Goal: Check status: Check status

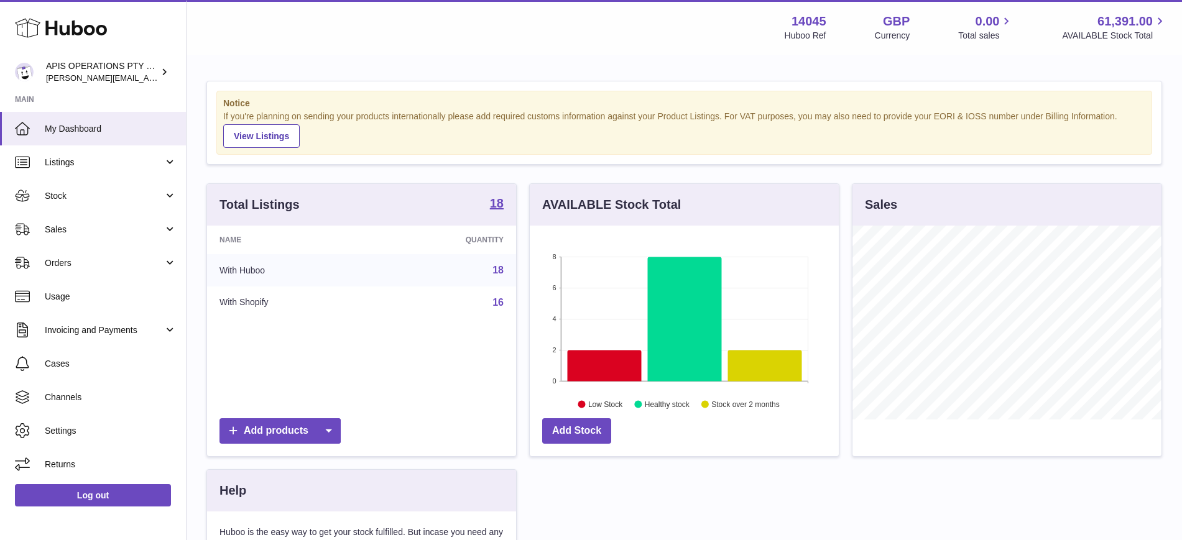
scroll to position [194, 309]
click at [113, 270] on link "Orders" at bounding box center [93, 263] width 186 height 34
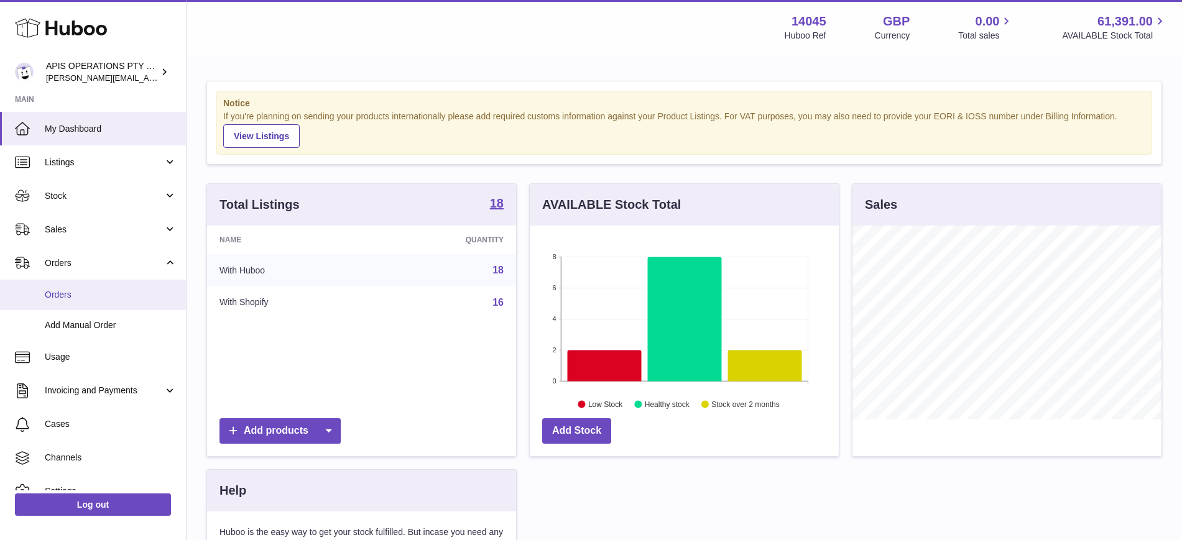
click at [105, 295] on span "Orders" at bounding box center [111, 295] width 132 height 12
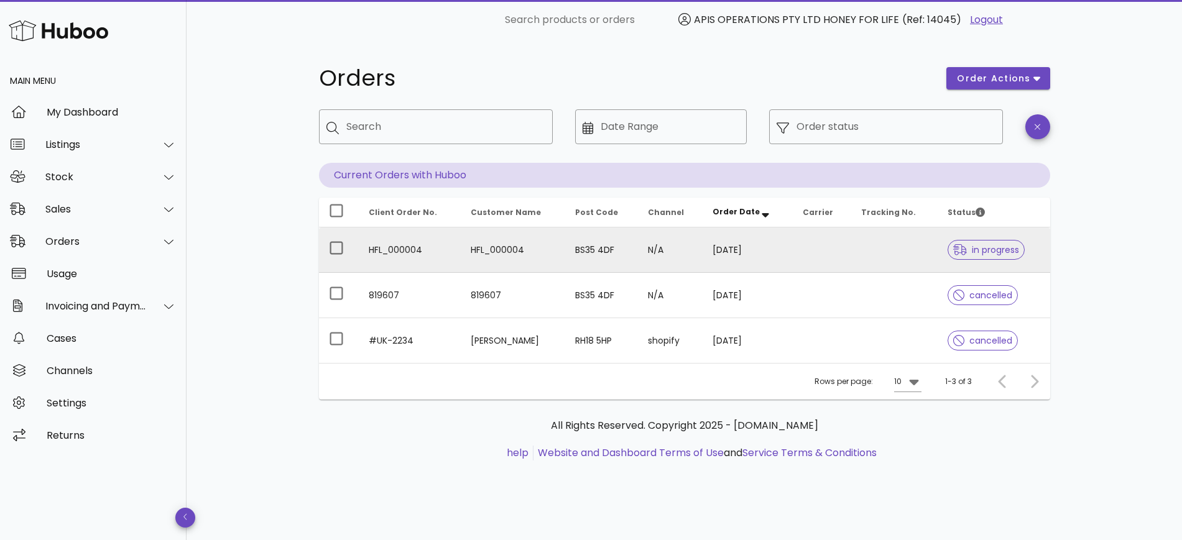
click at [464, 242] on td "HFL_000004" at bounding box center [513, 250] width 104 height 45
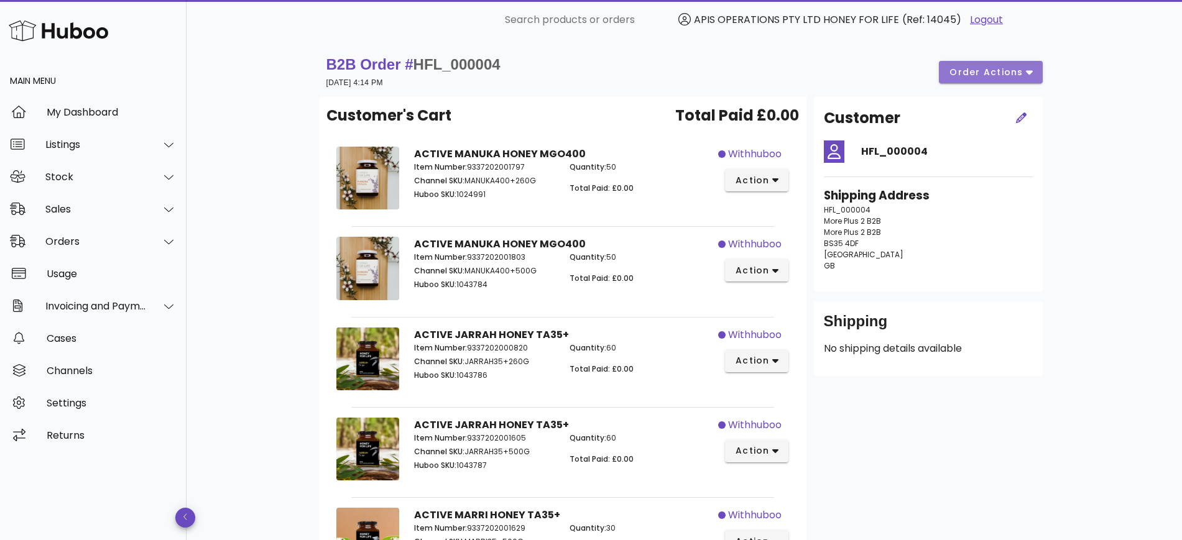
click at [1033, 72] on button "order actions" at bounding box center [990, 72] width 103 height 22
click at [244, 277] on div "B2B Order # HFL_000004 03 October 2025 at 4:14 PM order actions Customer's Cart…" at bounding box center [684, 504] width 995 height 928
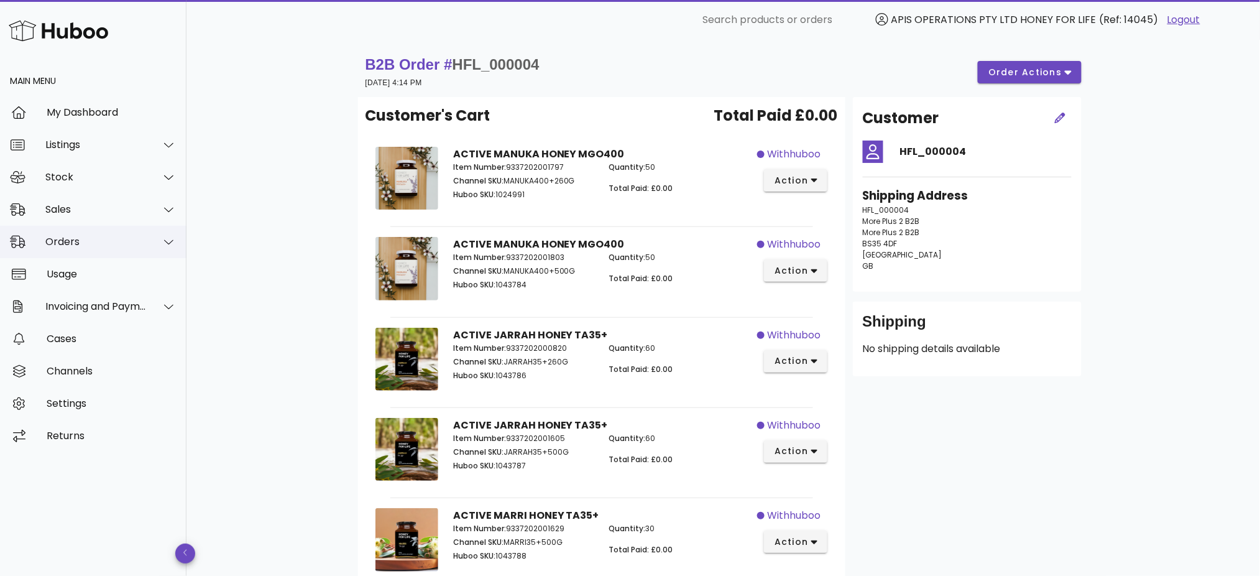
click at [146, 244] on div "Orders" at bounding box center [95, 242] width 101 height 12
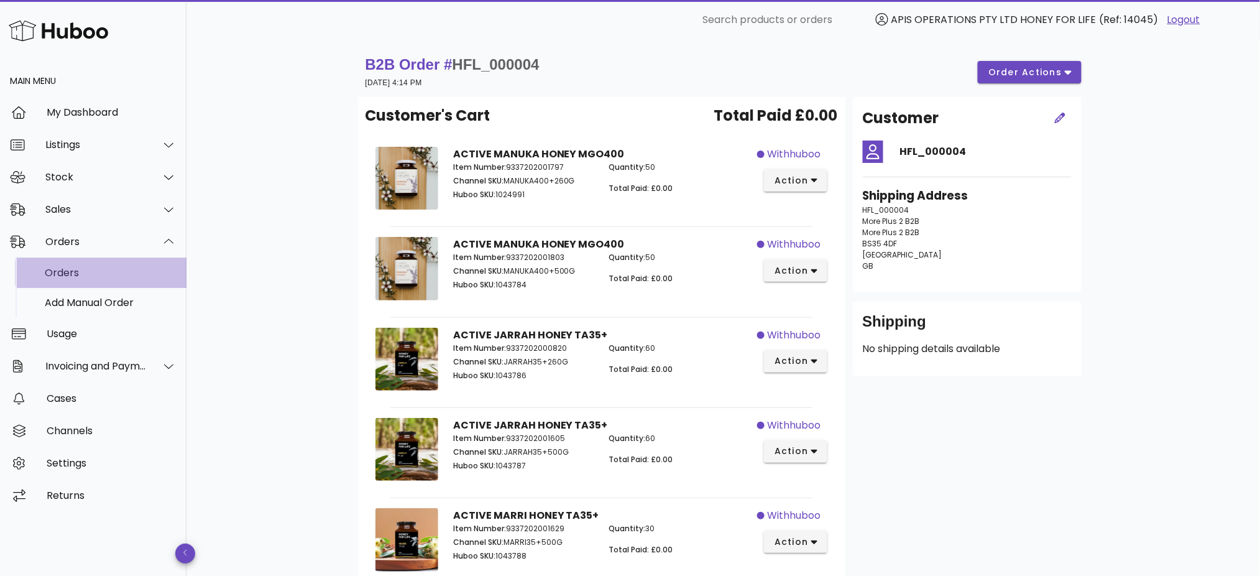
click at [70, 269] on div "Orders" at bounding box center [111, 273] width 132 height 12
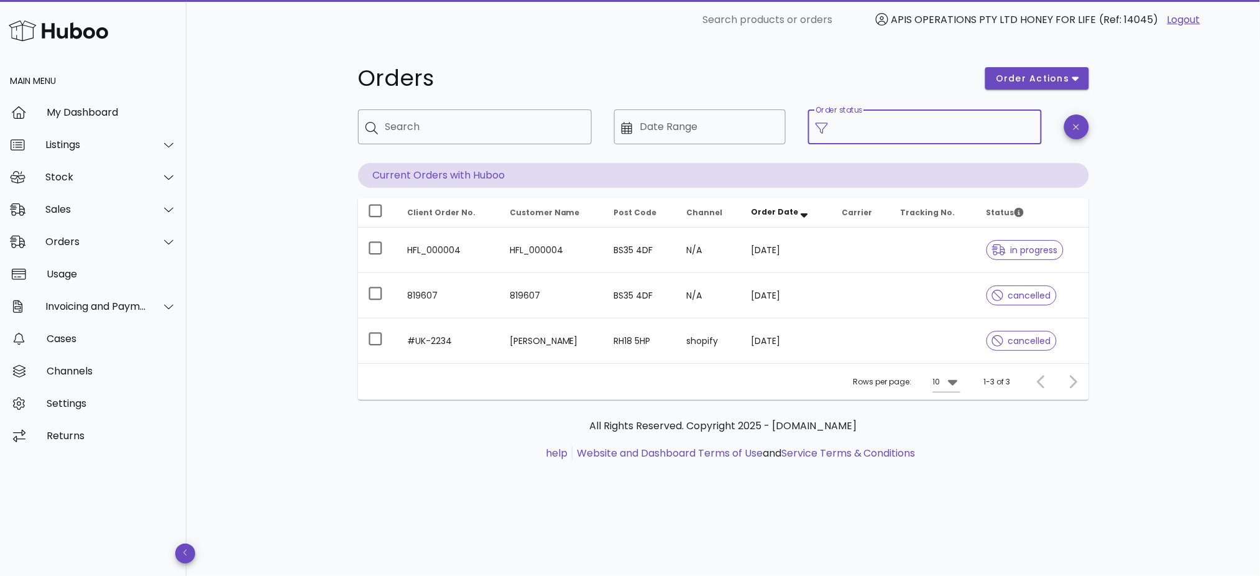
click at [873, 124] on input "Order status" at bounding box center [935, 127] width 199 height 20
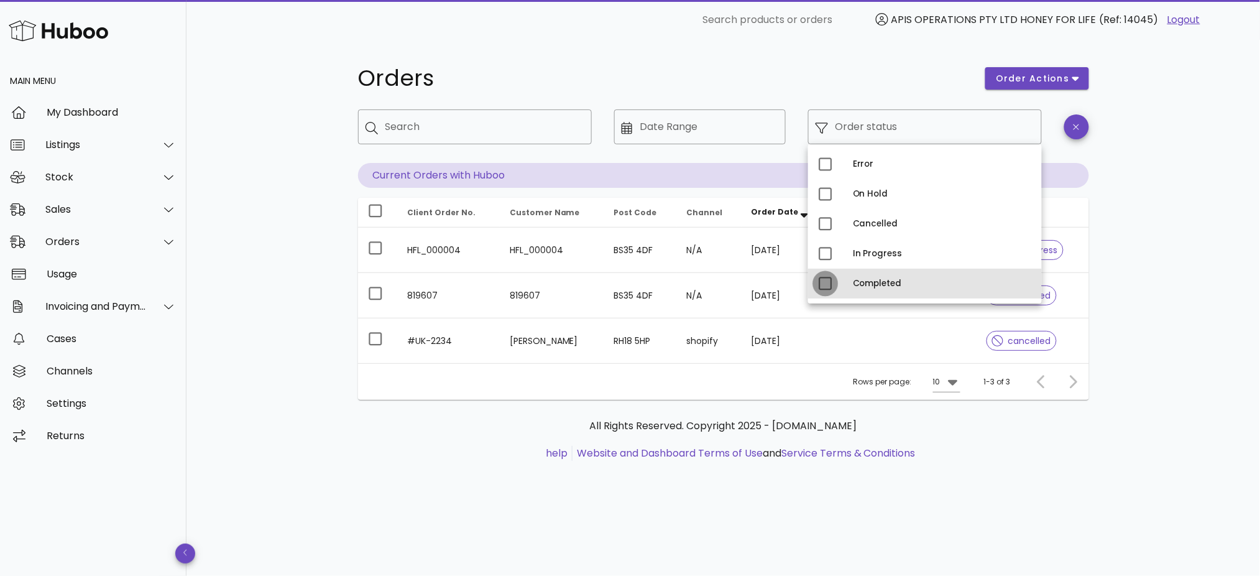
click at [826, 282] on div at bounding box center [825, 283] width 21 height 21
type input "**********"
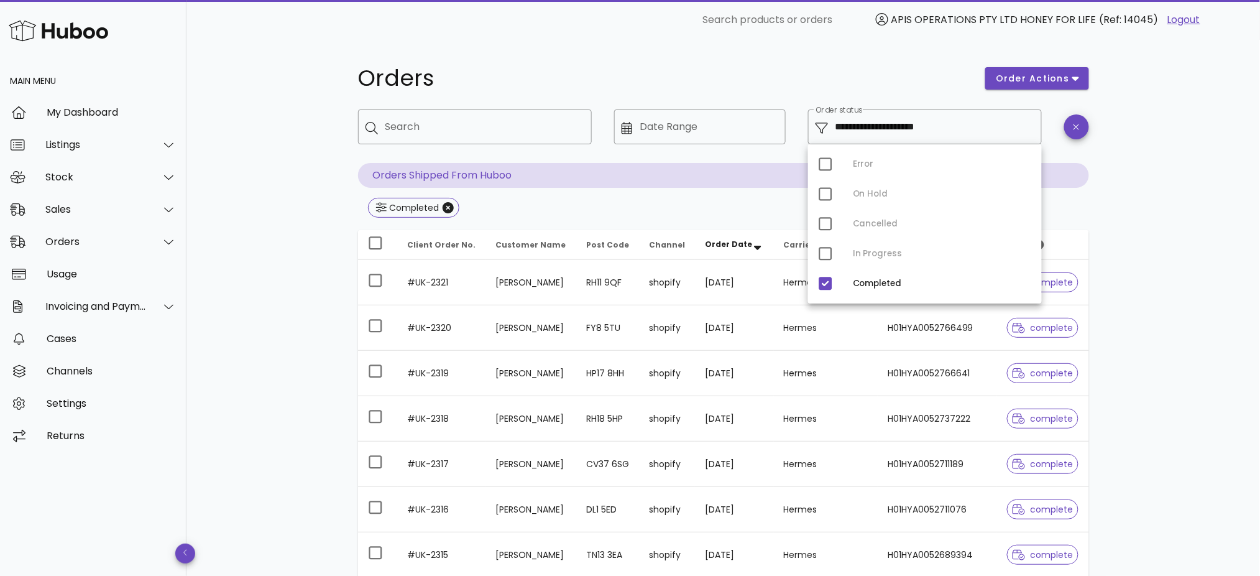
click at [294, 293] on div "**********" at bounding box center [724, 445] width 1074 height 811
